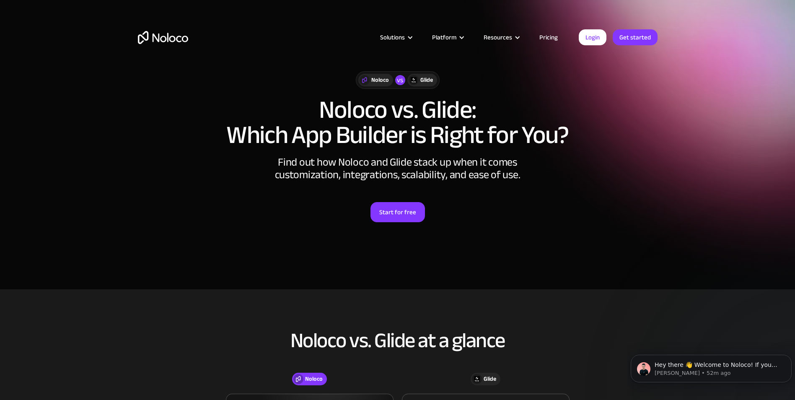
click at [547, 41] on link "Pricing" at bounding box center [548, 37] width 39 height 11
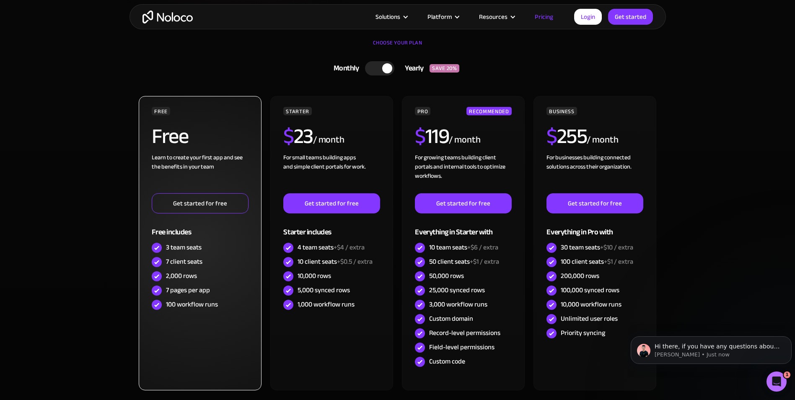
click at [197, 202] on link "Get started for free" at bounding box center [200, 203] width 96 height 20
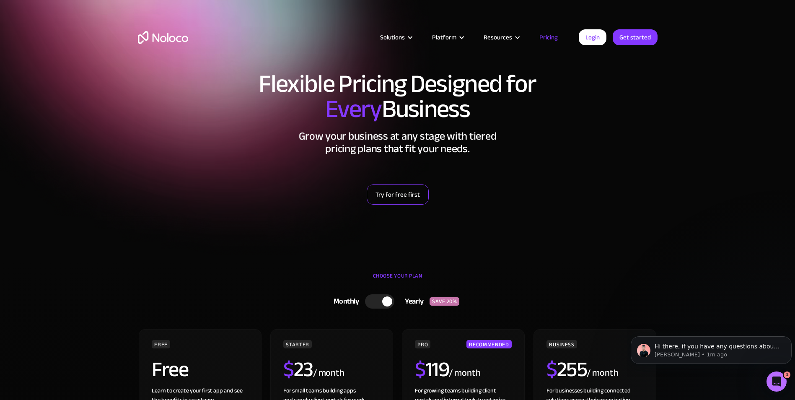
click at [402, 196] on link "Try for free first" at bounding box center [398, 194] width 62 height 20
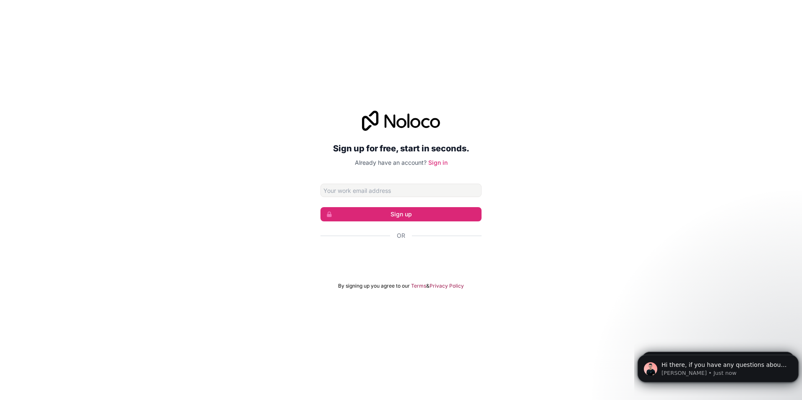
click at [581, 121] on div "Sign up for free, start in seconds. Already have an account? Sign in Sign up Or…" at bounding box center [401, 200] width 802 height 202
click at [364, 191] on input "Email address" at bounding box center [400, 190] width 161 height 13
type input "[PERSON_NAME][EMAIL_ADDRESS][DOMAIN_NAME]"
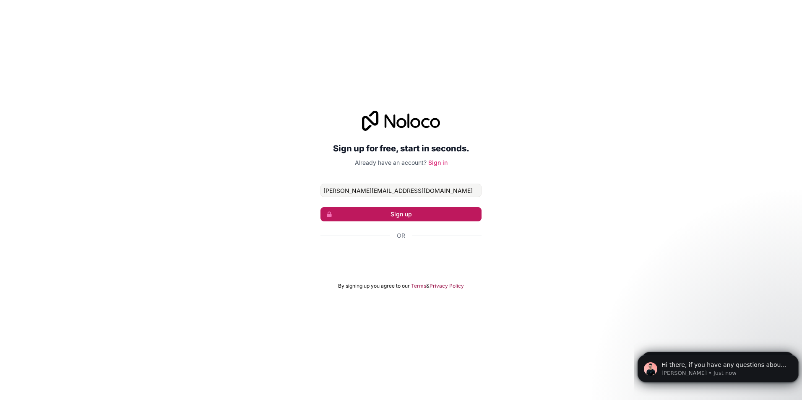
click at [402, 216] on button "Sign up" at bounding box center [400, 214] width 161 height 14
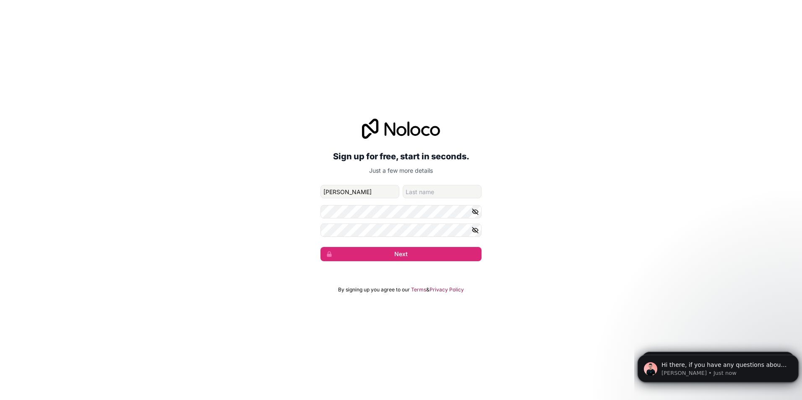
type input "[PERSON_NAME]"
click at [396, 256] on button "Next" at bounding box center [400, 254] width 161 height 14
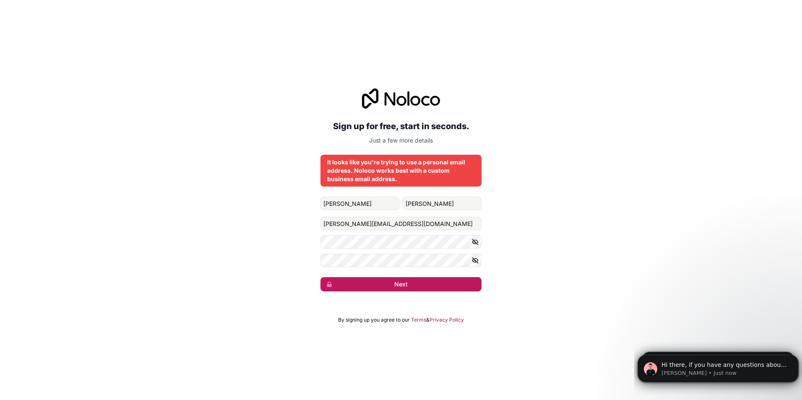
click at [397, 285] on button "Next" at bounding box center [400, 284] width 161 height 14
click at [423, 219] on input "[PERSON_NAME][EMAIL_ADDRESS][DOMAIN_NAME]" at bounding box center [400, 223] width 161 height 13
click at [520, 233] on div "Sign up for free, start in seconds. Just a few more details It looks like you'r…" at bounding box center [401, 190] width 802 height 226
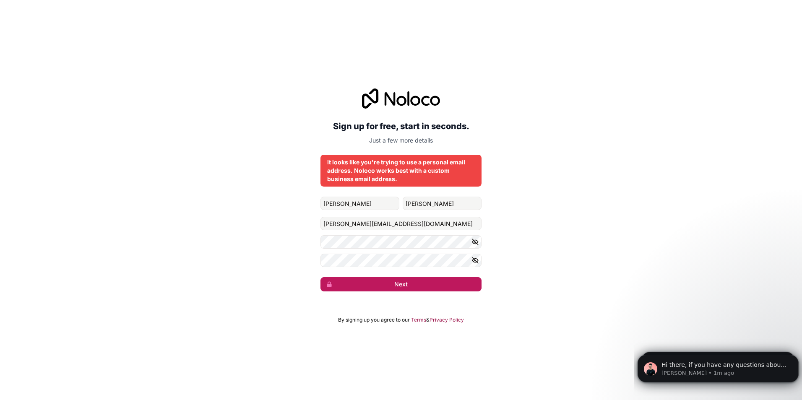
click at [405, 282] on button "Next" at bounding box center [400, 284] width 161 height 14
click at [396, 291] on button "Next" at bounding box center [400, 284] width 161 height 14
